Goal: Task Accomplishment & Management: Manage account settings

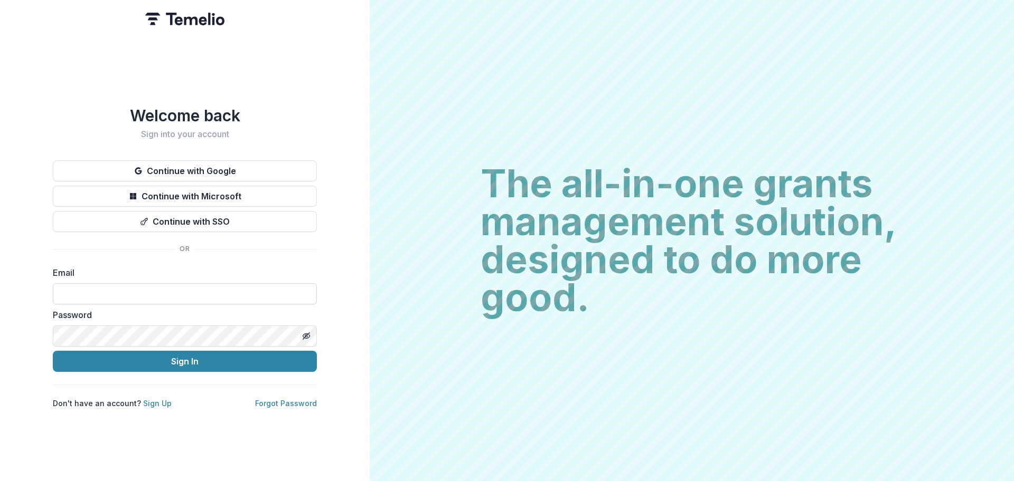
click at [260, 288] on input at bounding box center [185, 293] width 264 height 21
type input "**********"
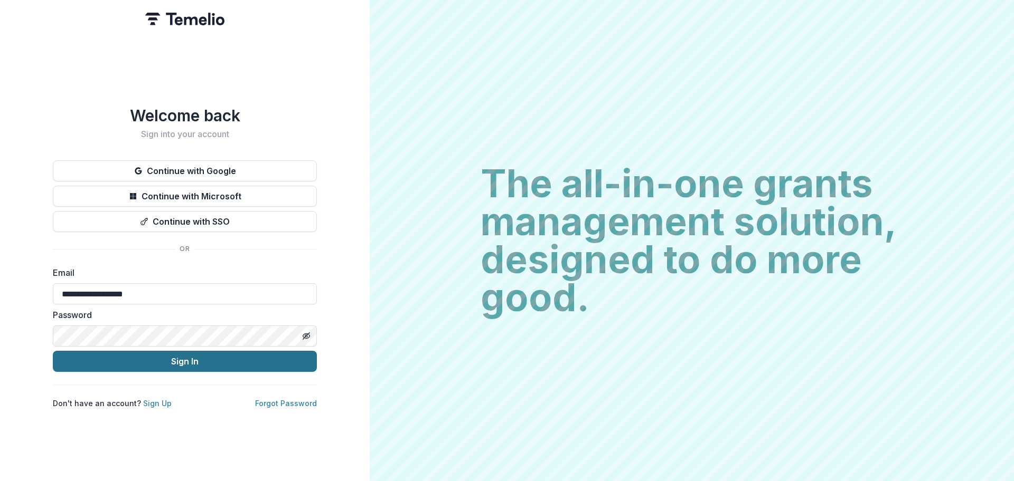
click at [171, 354] on button "Sign In" at bounding box center [185, 361] width 264 height 21
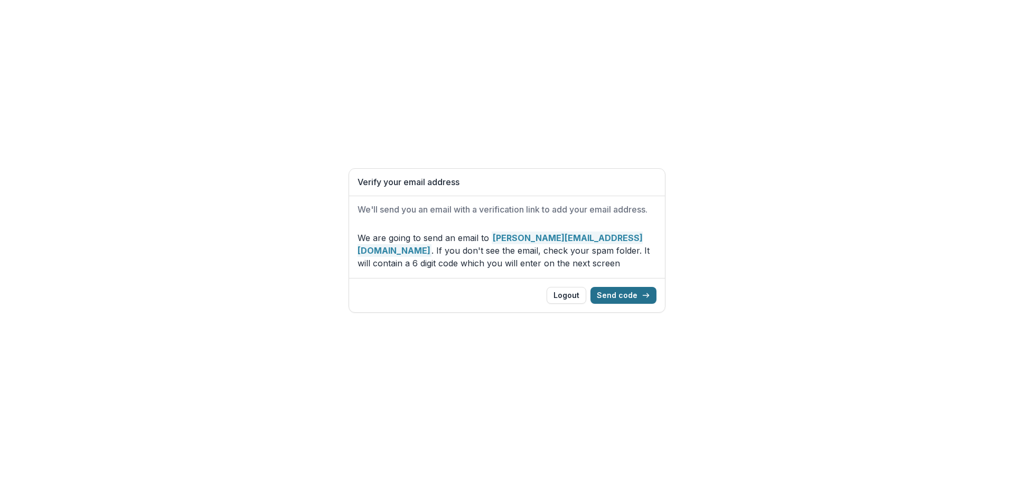
click at [634, 293] on button "Send code" at bounding box center [623, 295] width 66 height 17
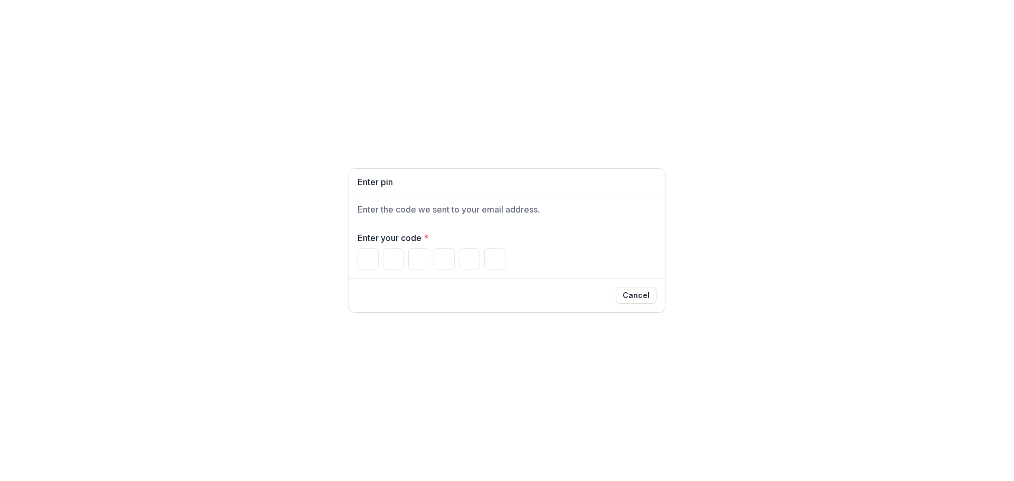
type input "*"
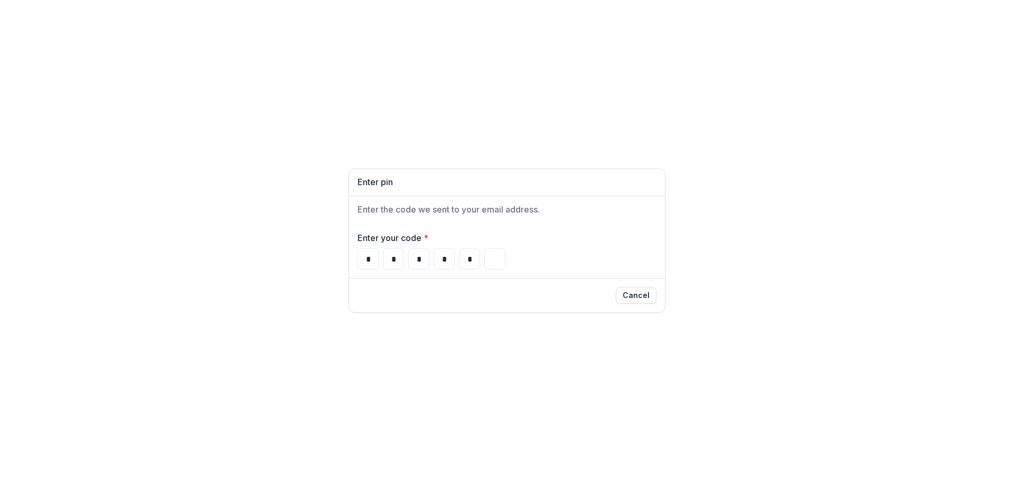
type input "*"
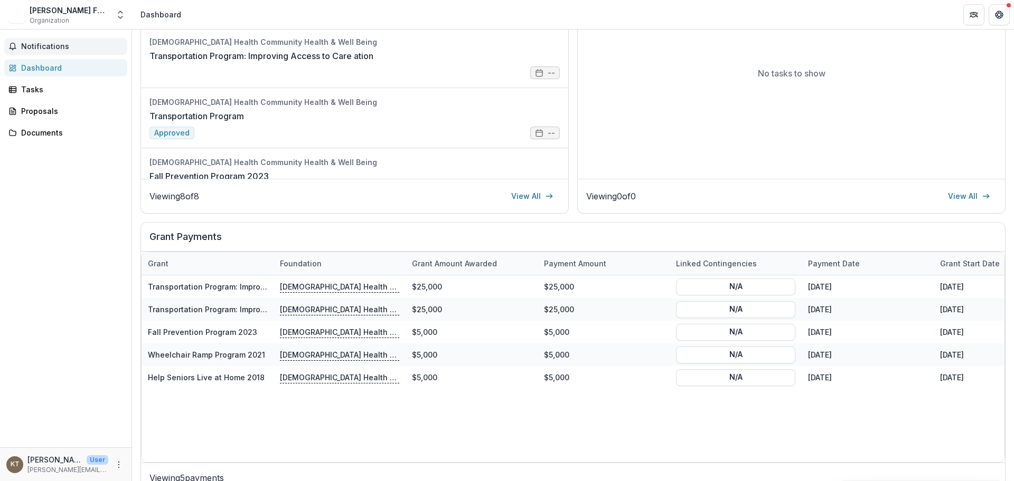
scroll to position [242, 0]
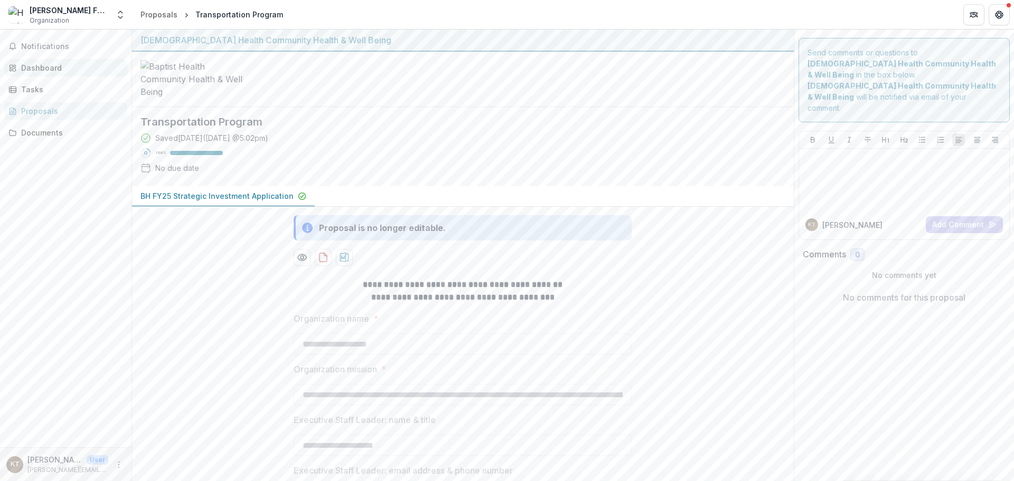
click at [56, 69] on div "Dashboard" at bounding box center [70, 67] width 98 height 11
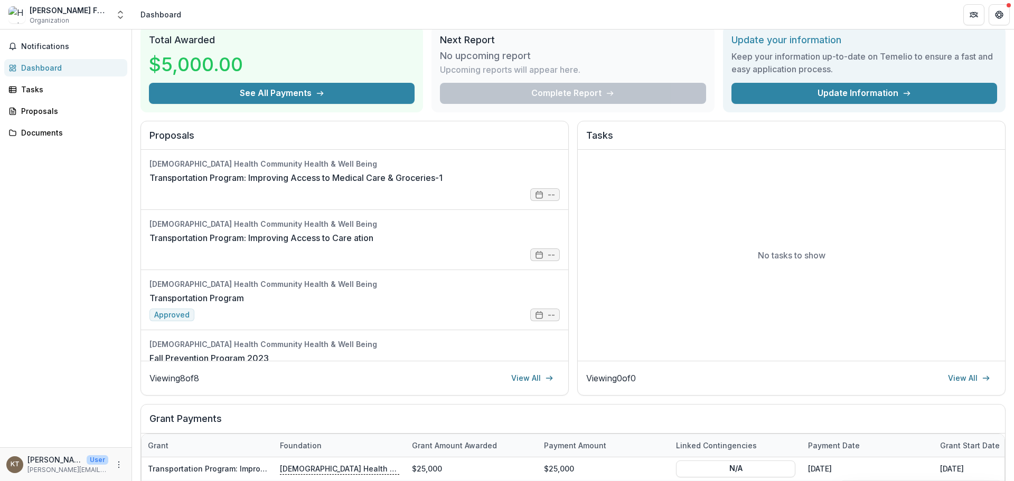
scroll to position [17, 0]
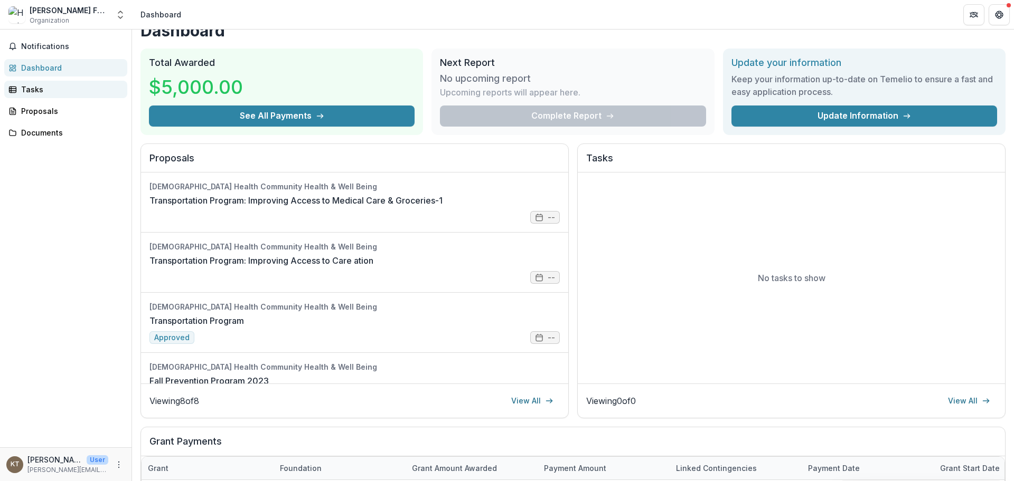
click at [39, 92] on div "Tasks" at bounding box center [70, 89] width 98 height 11
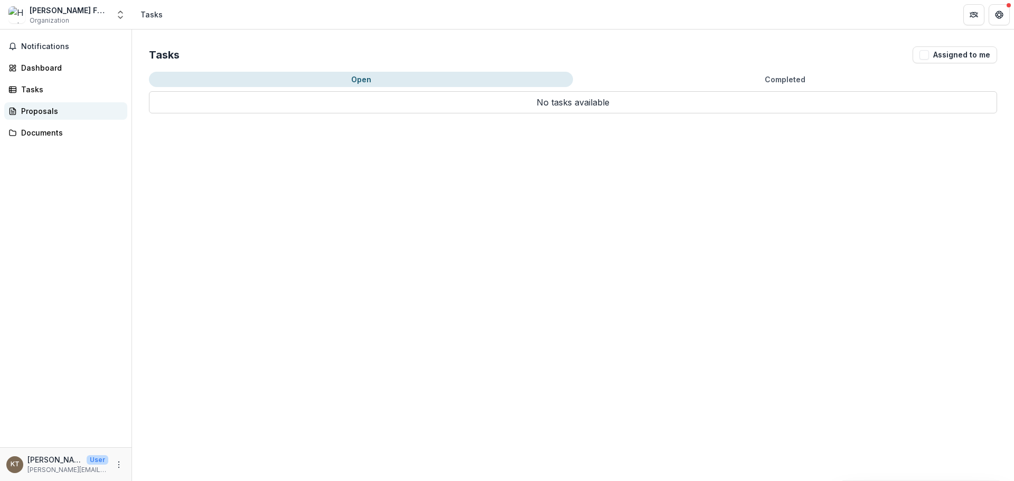
click at [57, 113] on div "Proposals" at bounding box center [70, 111] width 98 height 11
